Goal: Transaction & Acquisition: Purchase product/service

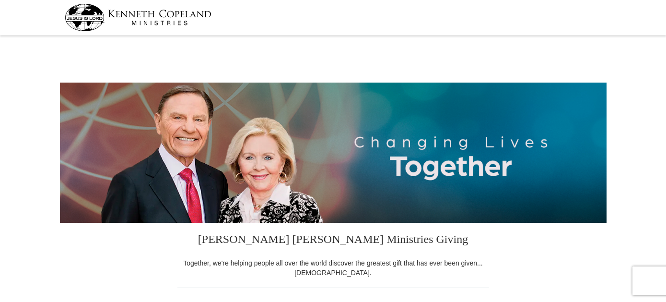
select select "FL"
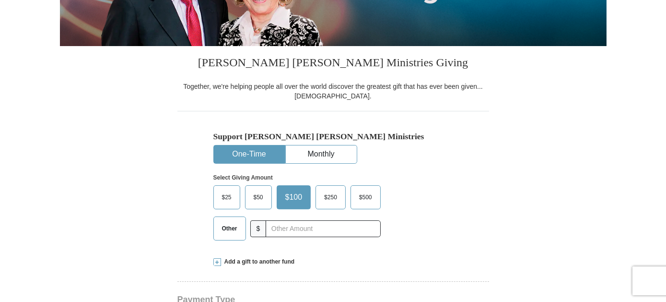
scroll to position [192, 0]
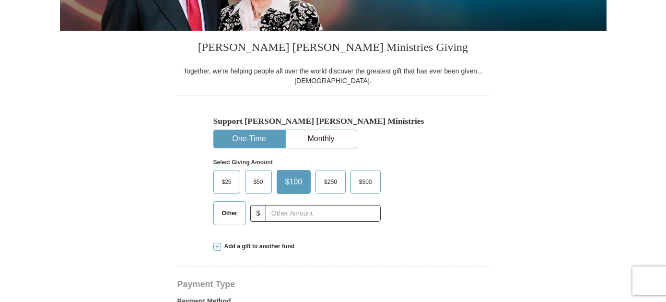
click at [331, 182] on span "$250" at bounding box center [330, 182] width 23 height 14
click at [0, 0] on input "$250" at bounding box center [0, 0] width 0 height 0
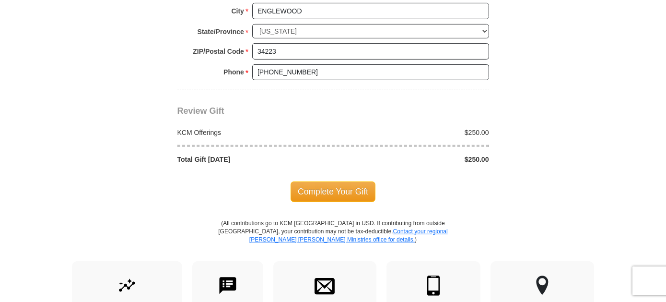
scroll to position [815, 0]
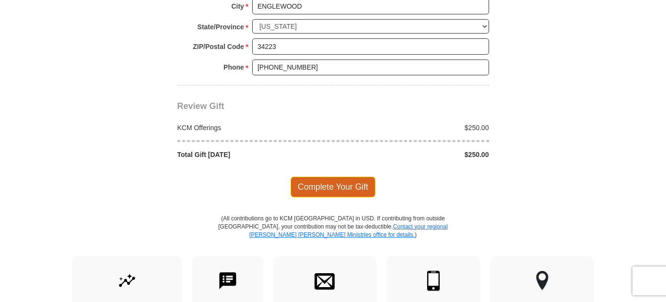
click at [332, 182] on span "Complete Your Gift" at bounding box center [333, 186] width 85 height 20
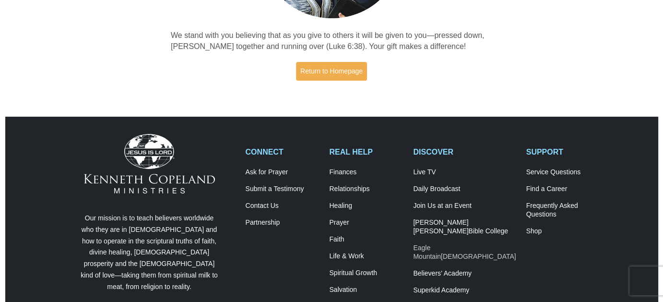
scroll to position [240, 0]
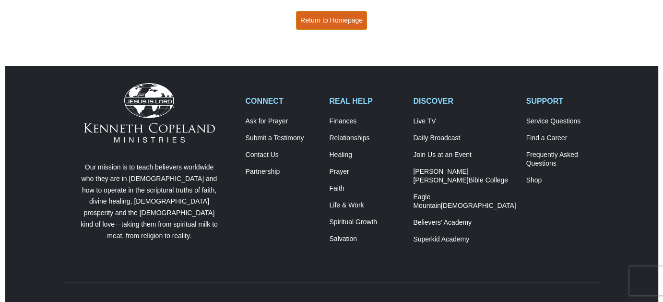
click at [334, 21] on link "Return to Homepage" at bounding box center [331, 20] width 71 height 19
